Goal: Use online tool/utility: Use online tool/utility

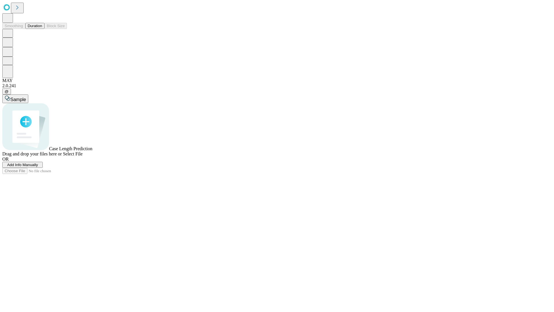
click at [83, 156] on span "Select File" at bounding box center [73, 153] width 20 height 5
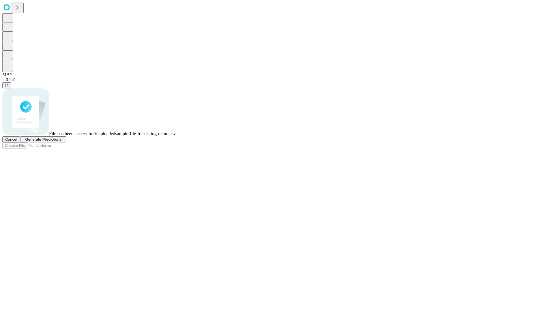
click at [61, 141] on span "Generate Predictions" at bounding box center [43, 139] width 36 height 4
